Goal: Use online tool/utility: Utilize a website feature to perform a specific function

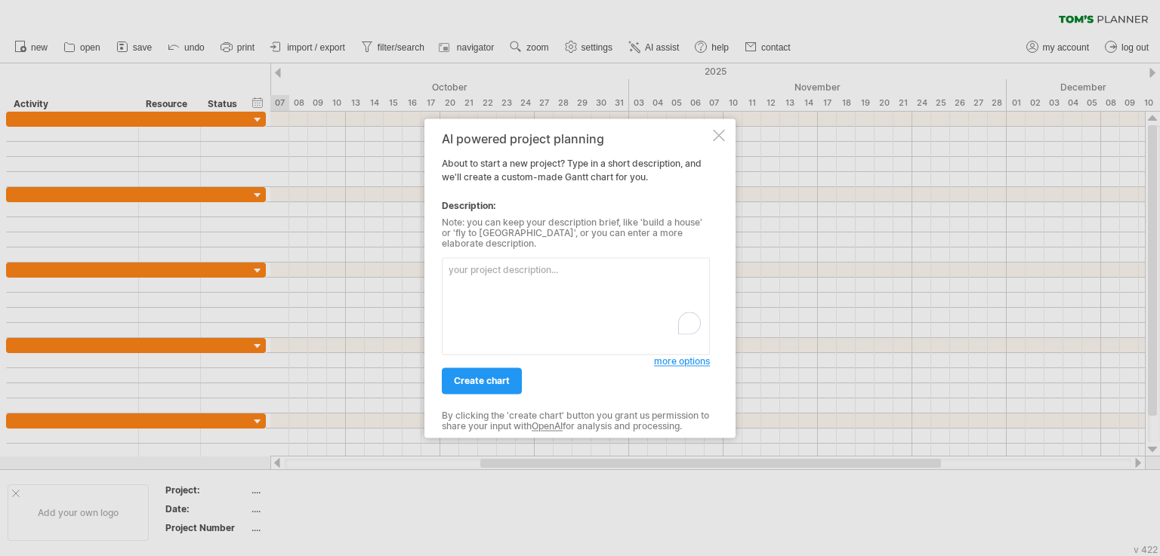
scroll to position [6148, 0]
click at [556, 285] on textarea "Satart [DATE] end [DATE] The last two months for" at bounding box center [576, 305] width 268 height 97
click at [625, 285] on textarea "Satart [DATE] end [DATE] The last two months for the snack list" at bounding box center [576, 305] width 268 height 97
click at [619, 289] on textarea "Start [DATE] end [DATE] The last two months for the snack list" at bounding box center [576, 305] width 268 height 97
click at [523, 301] on textarea "Start [DATE] end [DATE] The last two months for the snack list sequences as its" at bounding box center [576, 305] width 268 height 97
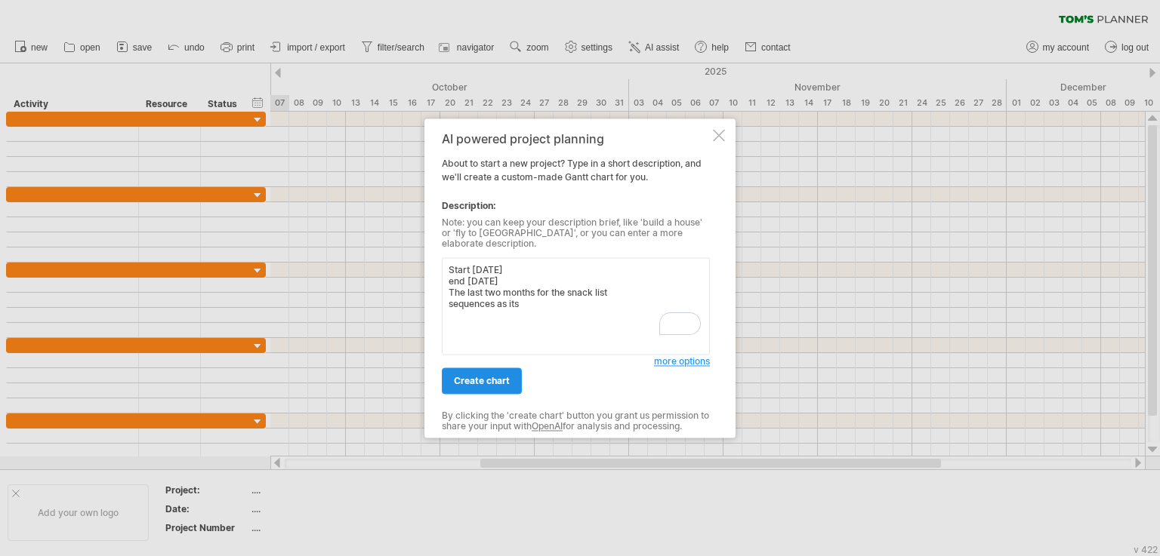
type textarea "Start [DATE] end [DATE] The last two months for the snack list sequences as its"
click at [485, 378] on span "create chart" at bounding box center [482, 380] width 56 height 11
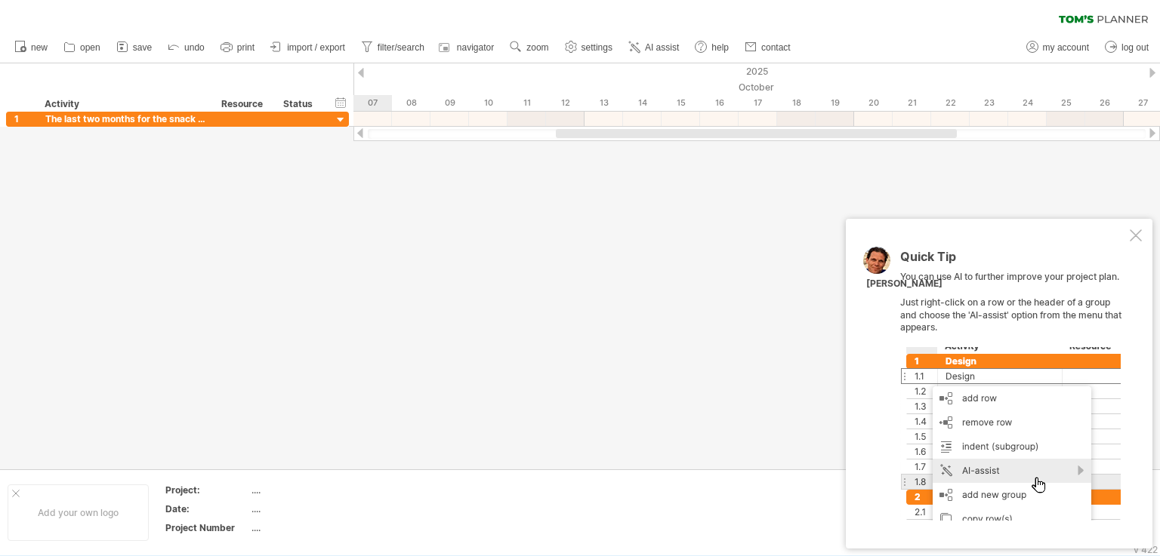
click at [476, 249] on div at bounding box center [580, 266] width 1160 height 406
click at [1138, 235] on div at bounding box center [1136, 236] width 12 height 12
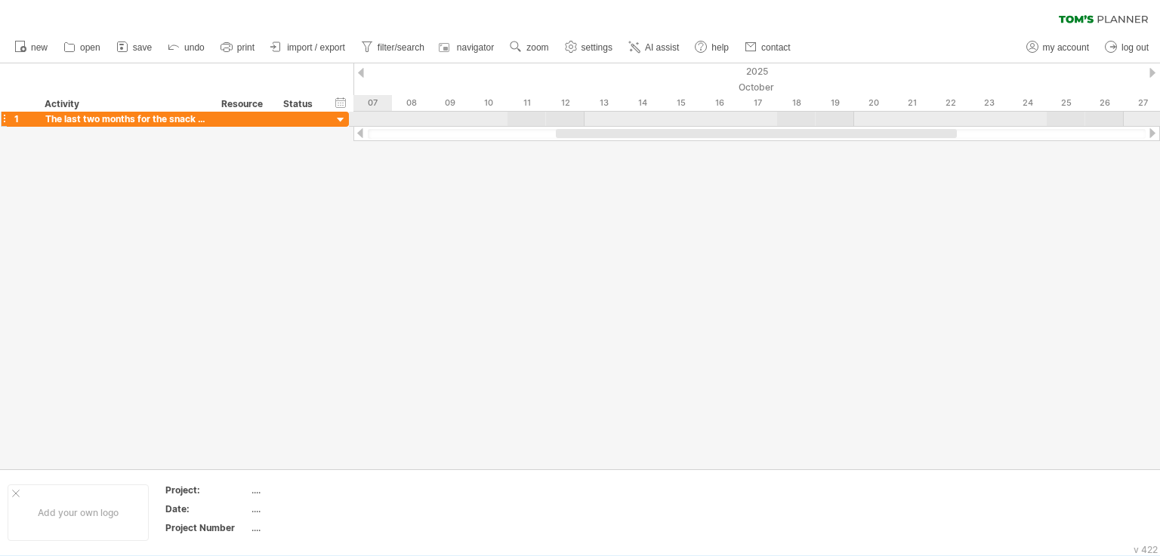
click at [344, 122] on div at bounding box center [341, 120] width 14 height 14
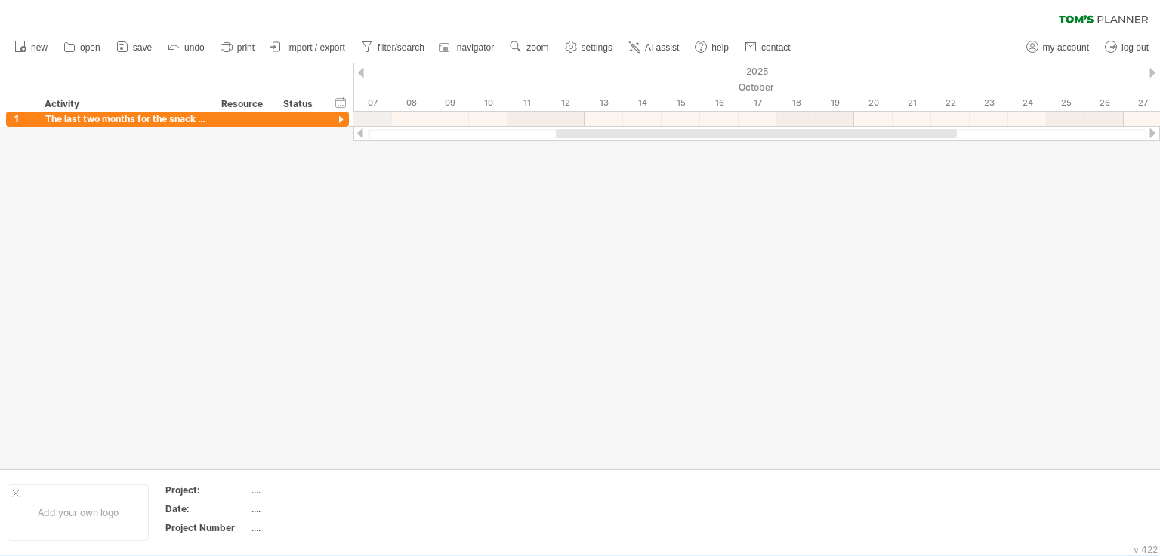
click at [356, 74] on div "2025" at bounding box center [970, 71] width 3620 height 16
click at [1154, 72] on div at bounding box center [1152, 73] width 6 height 10
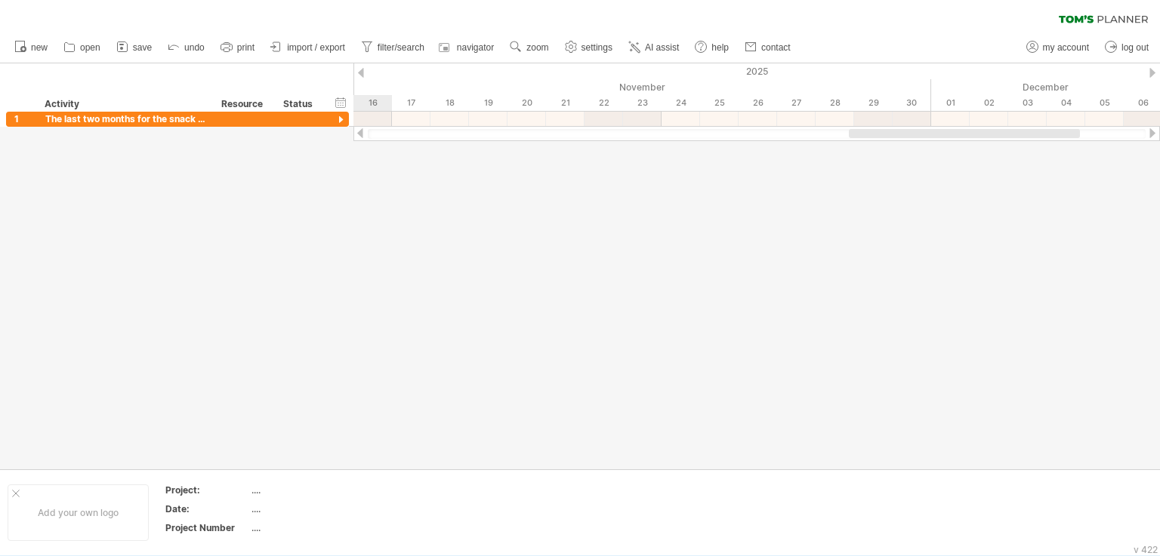
click at [1154, 72] on div at bounding box center [1152, 73] width 6 height 10
click at [362, 66] on div "2025" at bounding box center [64, 71] width 3350 height 16
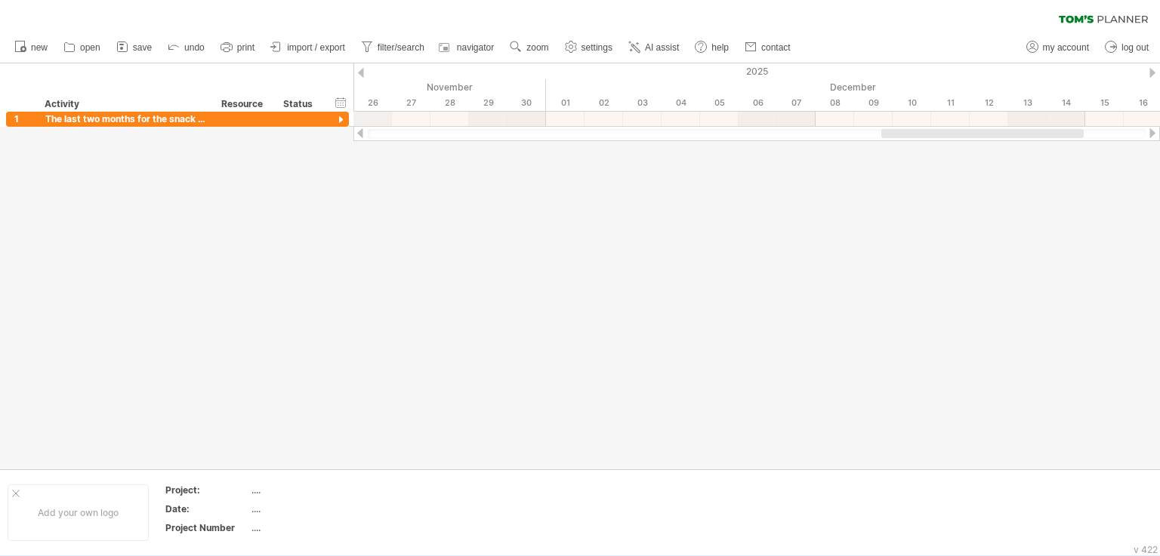
click at [362, 66] on div "2025" at bounding box center [64, 71] width 3350 height 16
click at [364, 72] on div "2025" at bounding box center [64, 71] width 3350 height 16
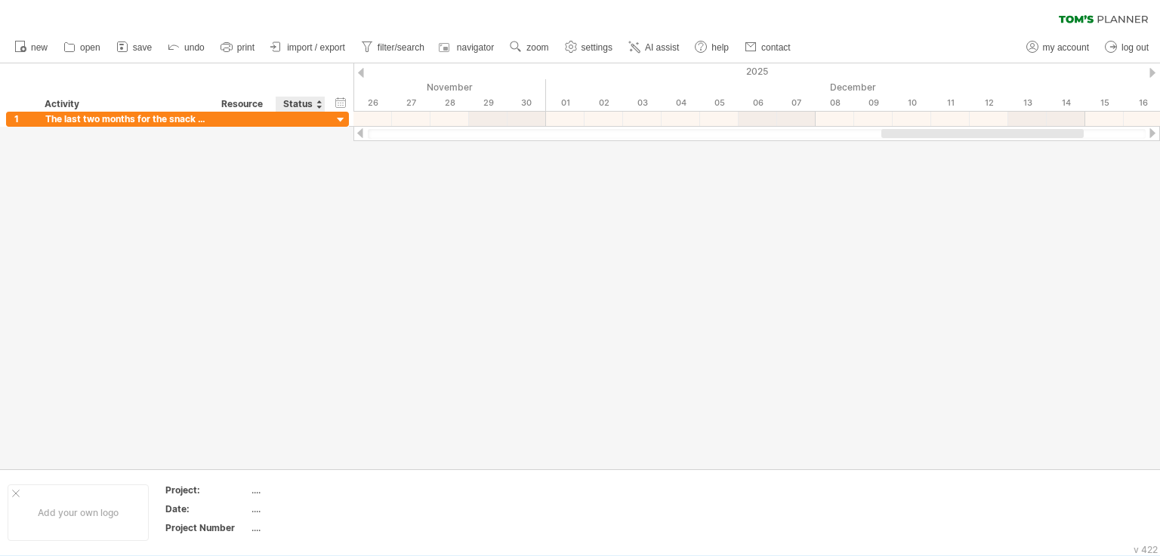
click at [340, 208] on div at bounding box center [580, 266] width 1160 height 406
click at [359, 217] on div at bounding box center [580, 266] width 1160 height 406
click at [17, 493] on div at bounding box center [16, 494] width 8 height 8
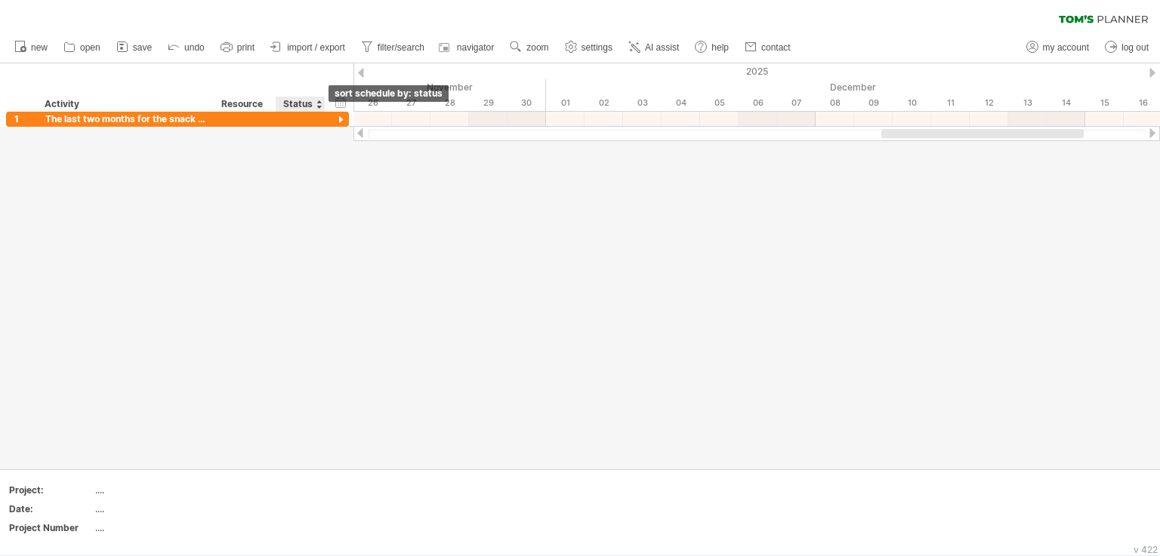
click at [319, 107] on div at bounding box center [319, 104] width 6 height 15
click at [251, 106] on div "Resource" at bounding box center [244, 104] width 46 height 15
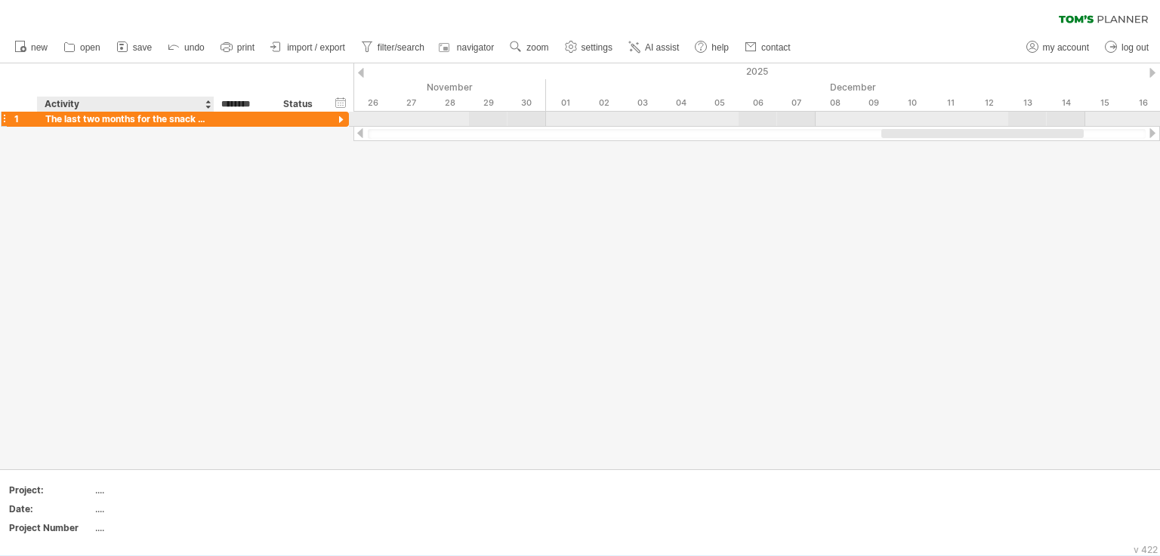
click at [217, 118] on div at bounding box center [245, 119] width 62 height 14
click at [338, 116] on div at bounding box center [341, 120] width 14 height 14
click at [343, 119] on div at bounding box center [341, 120] width 14 height 14
click at [4, 119] on div at bounding box center [4, 119] width 6 height 16
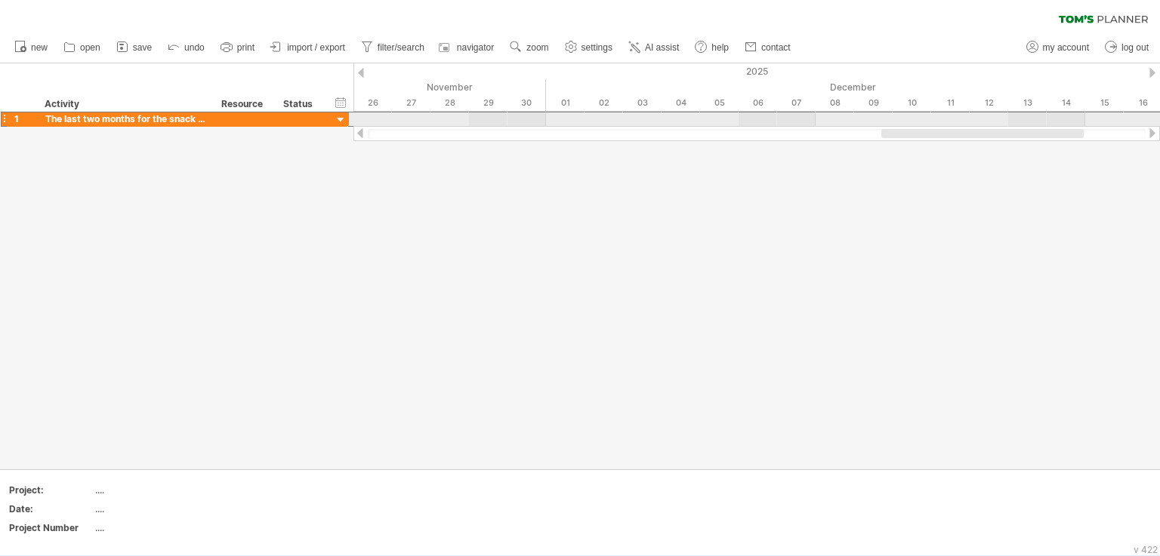
click at [4, 119] on div at bounding box center [4, 119] width 6 height 16
drag, startPoint x: 971, startPoint y: 136, endPoint x: 1123, endPoint y: 120, distance: 152.6
click at [1123, 120] on div "Trying to reach [DOMAIN_NAME] Connected again... 0% clear filter new 1" at bounding box center [580, 278] width 1160 height 556
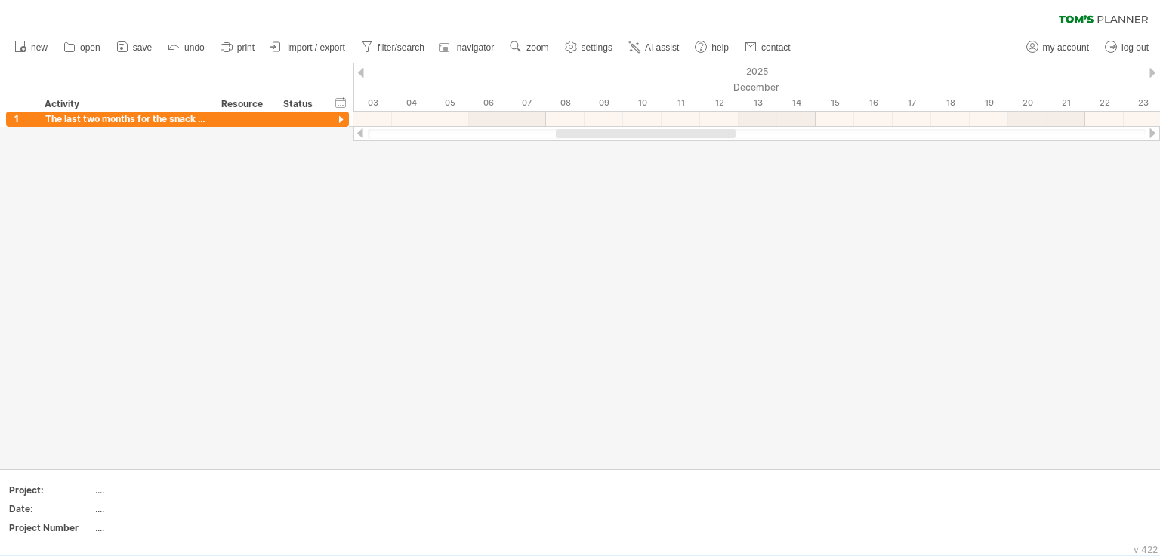
click at [436, 208] on div at bounding box center [580, 266] width 1160 height 406
click at [655, 52] on span "AI assist" at bounding box center [662, 47] width 34 height 11
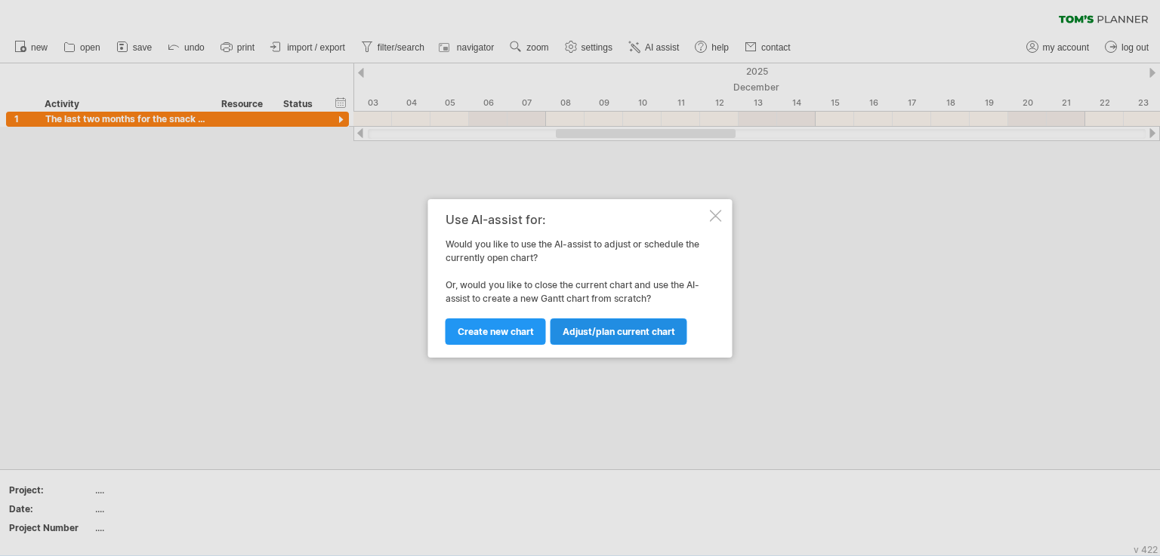
click at [589, 342] on link "Adjust/plan current chart" at bounding box center [618, 332] width 137 height 26
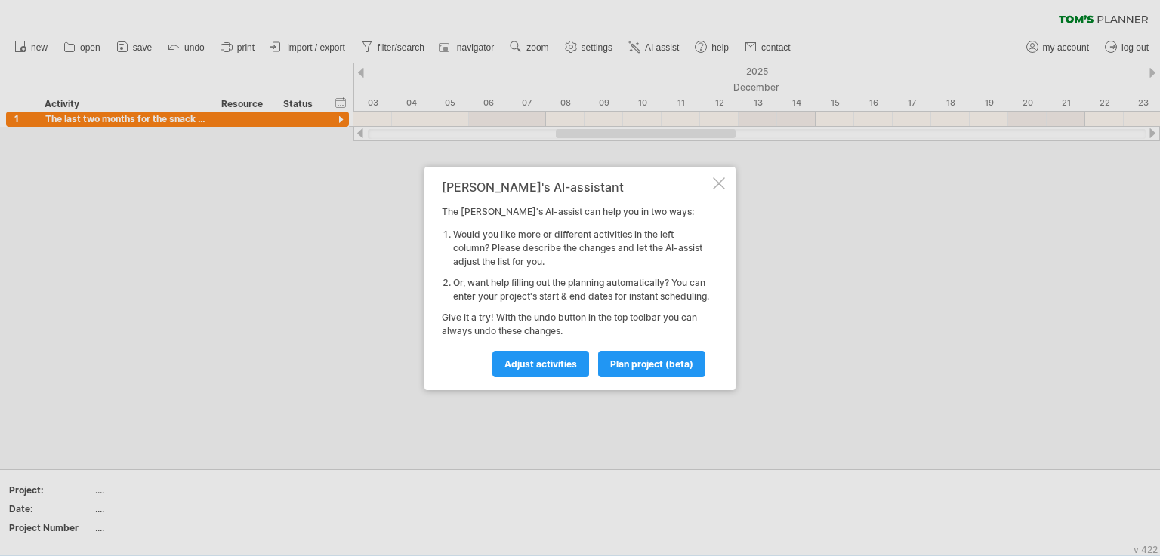
click at [719, 177] on div at bounding box center [719, 183] width 12 height 12
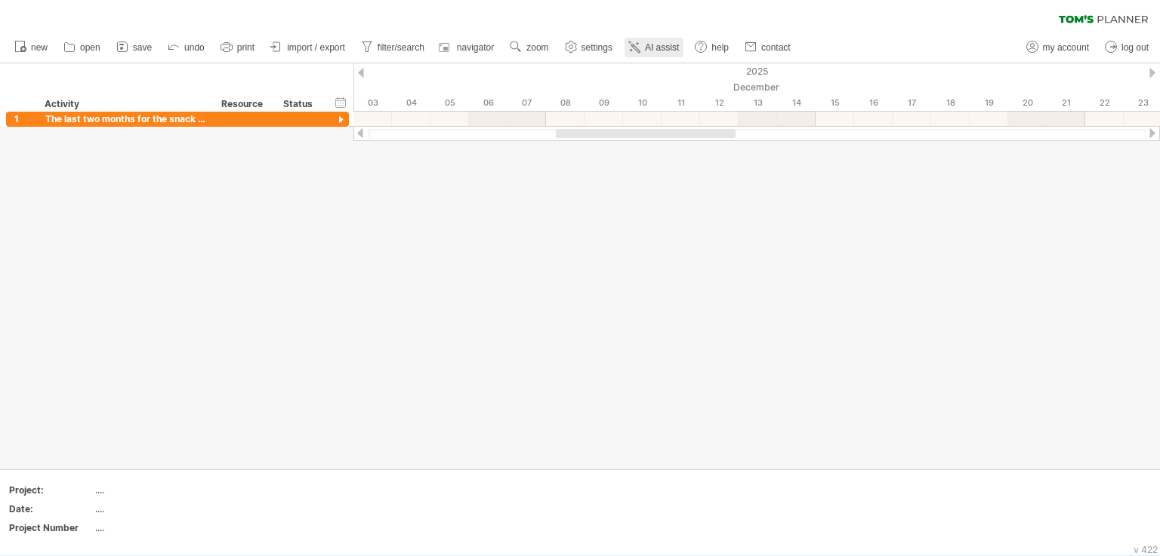
click at [669, 52] on span "AI assist" at bounding box center [662, 47] width 34 height 11
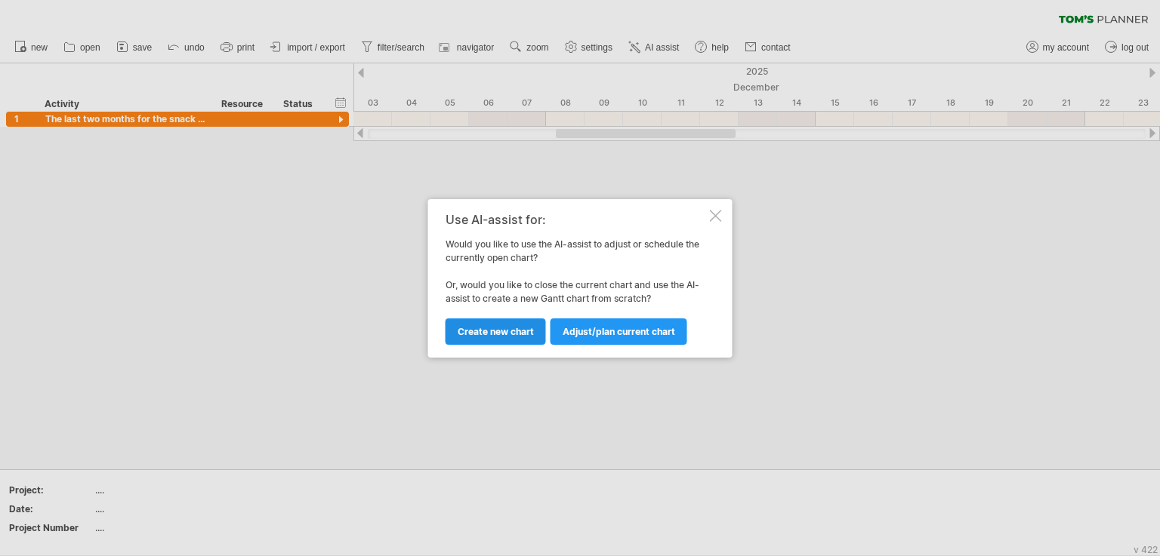
click at [505, 338] on link "Create new chart" at bounding box center [495, 332] width 100 height 26
